Goal: Task Accomplishment & Management: Manage account settings

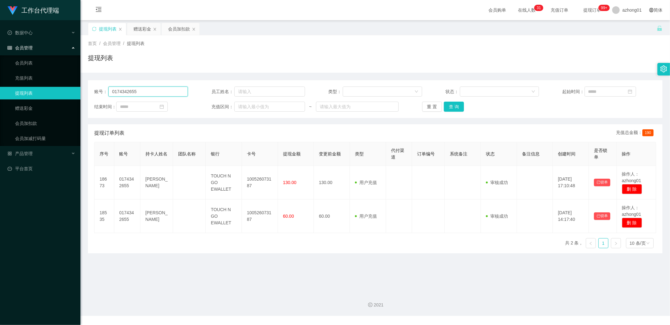
click at [137, 92] on input "0174342655" at bounding box center [147, 91] width 79 height 10
paste input "alexlks0601"
type input "alexlks0601"
click at [21, 109] on link "赠送彩金" at bounding box center [45, 108] width 60 height 13
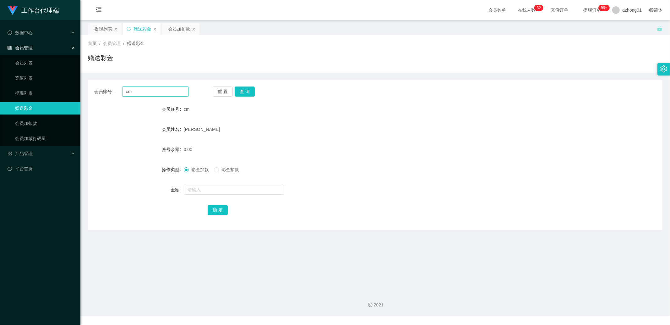
click at [140, 94] on input "cm" at bounding box center [155, 91] width 67 height 10
paste input "alexlks0601"
type input "alexlks0601"
click at [241, 90] on button "查 询" at bounding box center [245, 91] width 20 height 10
click at [208, 194] on input "text" at bounding box center [234, 189] width 101 height 10
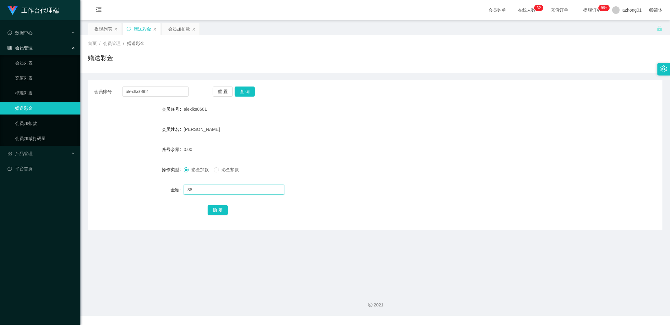
type input "3"
type input "100"
click at [214, 208] on button "确 定" at bounding box center [218, 210] width 20 height 10
click at [165, 90] on input "alexlks0601" at bounding box center [155, 91] width 67 height 10
paste input "【任务发布总群组】已开始发布订阅任务，完成关注后请截图发给我领取奖励～ 有任何不清楚的地方，随时都可以来问我～🤝"
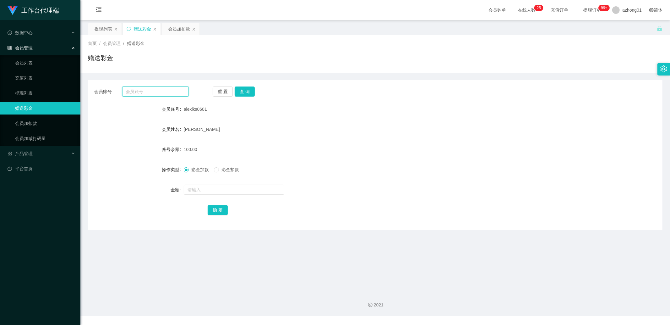
type input "【任务发布总群组】已开始发布订阅任务，完成关注后请截图发给我领取奖励～ 有任何不清楚的地方，随时都可以来问我～🤝"
paste input "Justinllw"
type input "Justinllw"
click at [240, 88] on button "查 询" at bounding box center [245, 91] width 20 height 10
click at [244, 90] on button "查 询" at bounding box center [245, 91] width 20 height 10
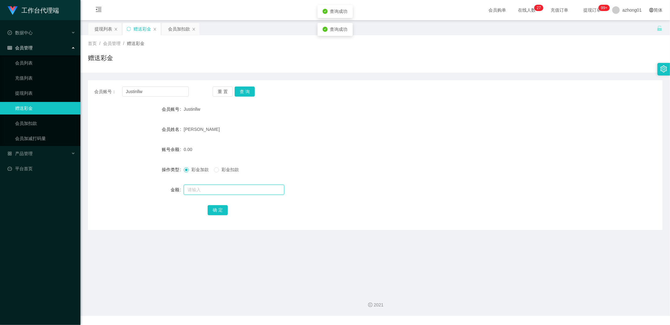
click at [197, 186] on input "text" at bounding box center [234, 189] width 101 height 10
type input "100"
click at [214, 212] on button "确 定" at bounding box center [218, 210] width 20 height 10
click at [154, 93] on input "Justinllw" at bounding box center [155, 91] width 67 height 10
click at [42, 92] on link "提现列表" at bounding box center [45, 93] width 60 height 13
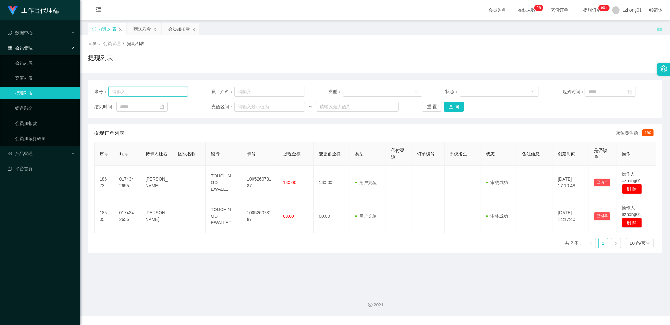
click at [153, 90] on input "text" at bounding box center [147, 91] width 79 height 10
paste input "alexlks0601"
type input "alexlks0601"
click at [450, 103] on button "查 询" at bounding box center [454, 106] width 20 height 10
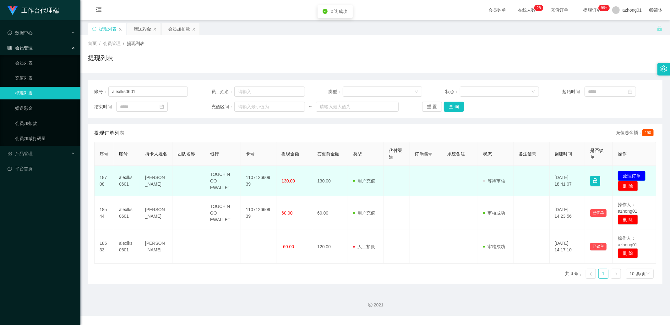
click at [627, 174] on button "处理订单" at bounding box center [632, 176] width 28 height 10
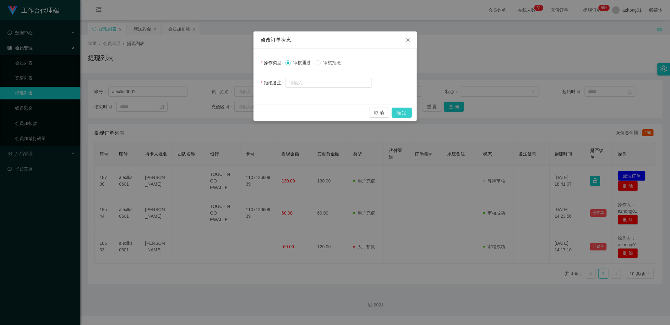
click at [404, 112] on button "确 定" at bounding box center [402, 112] width 20 height 10
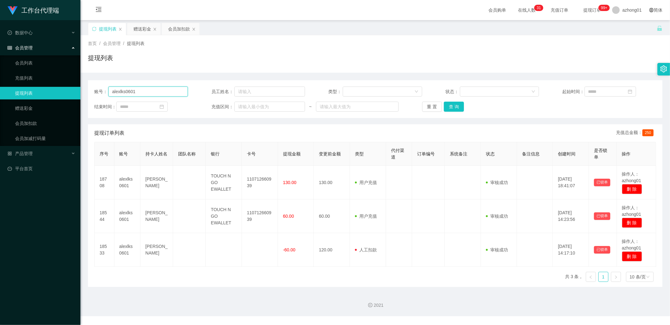
click at [149, 91] on input "alexlks0601" at bounding box center [147, 91] width 79 height 10
paste input "0187664567"
type input "0187664567"
drag, startPoint x: 448, startPoint y: 105, endPoint x: 552, endPoint y: 128, distance: 106.0
click at [449, 105] on button "查 询" at bounding box center [454, 106] width 20 height 10
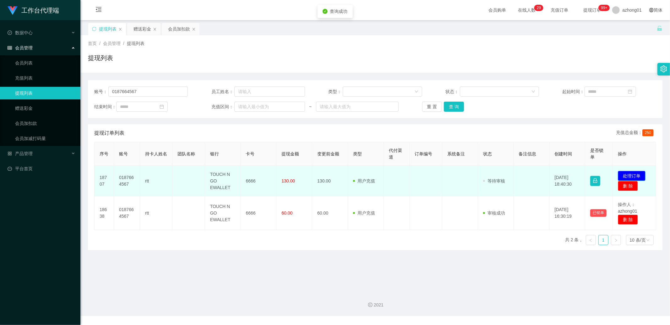
click at [628, 172] on button "处理订单" at bounding box center [632, 176] width 28 height 10
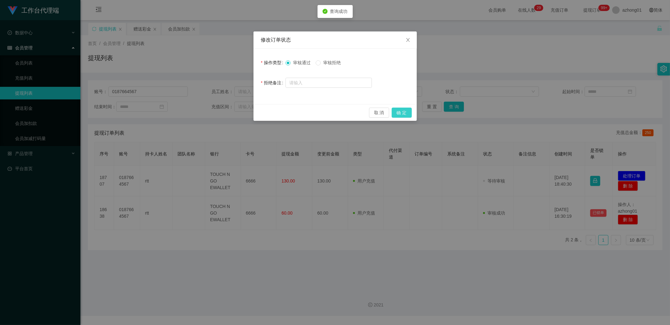
click at [408, 112] on button "确 定" at bounding box center [402, 112] width 20 height 10
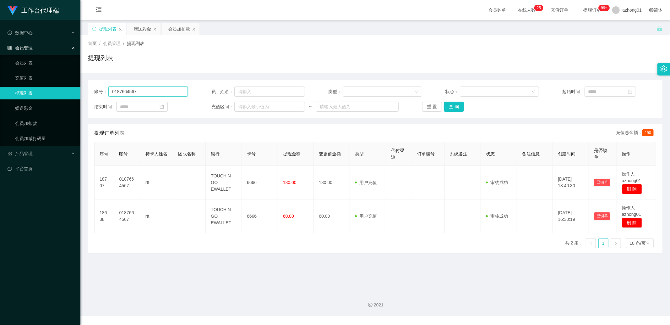
click at [158, 92] on input "0187664567" at bounding box center [147, 91] width 79 height 10
paste input "Justinllw"
type input "Justinllw"
click at [453, 104] on button "查 询" at bounding box center [454, 106] width 20 height 10
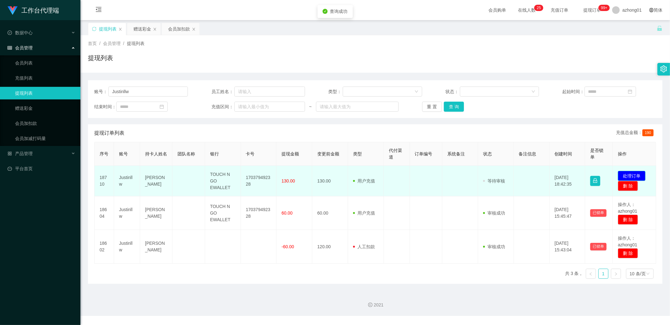
click at [626, 172] on button "处理订单" at bounding box center [632, 176] width 28 height 10
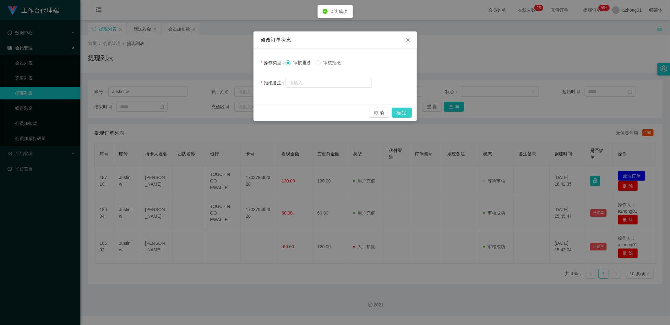
click at [395, 112] on button "确 定" at bounding box center [402, 112] width 20 height 10
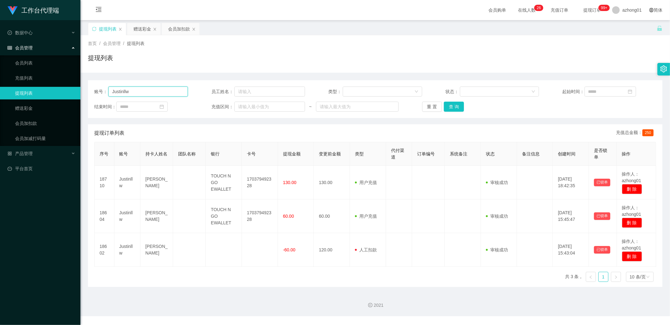
click at [145, 92] on input "Justinllw" at bounding box center [147, 91] width 79 height 10
paste input "ANSON2025"
type input "ANSON2025"
click at [457, 107] on button "查 询" at bounding box center [454, 106] width 20 height 10
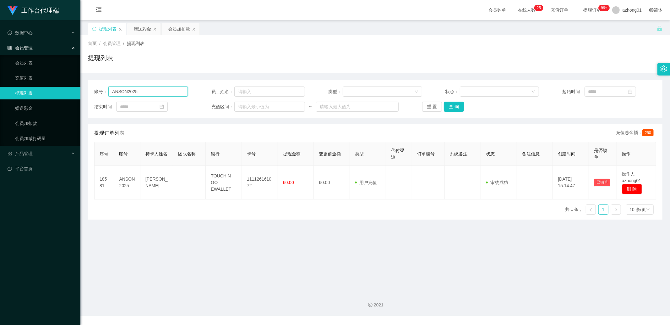
click at [167, 87] on input "ANSON2025" at bounding box center [147, 91] width 79 height 10
paste input "ANSON2025"
type input "ANSON2025"
click at [448, 105] on button "查 询" at bounding box center [454, 106] width 20 height 10
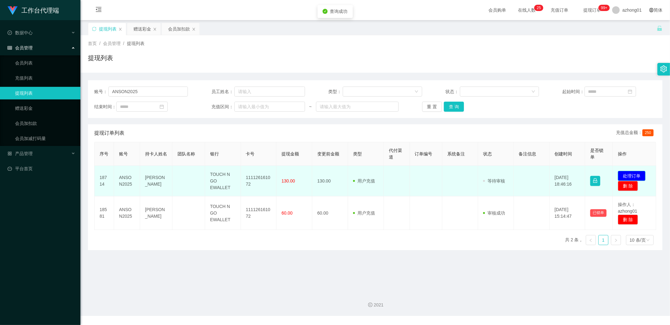
click at [623, 179] on button "处理订单" at bounding box center [632, 176] width 28 height 10
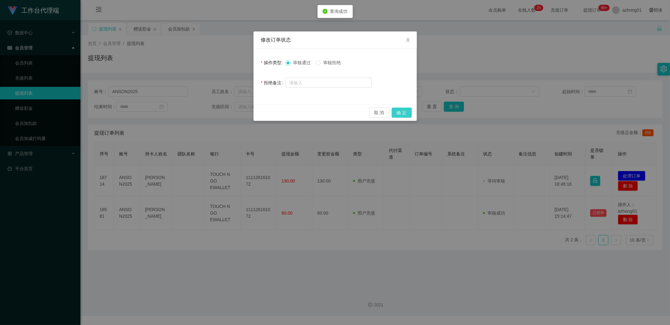
click at [400, 112] on button "确 定" at bounding box center [402, 112] width 20 height 10
